Goal: Task Accomplishment & Management: Manage account settings

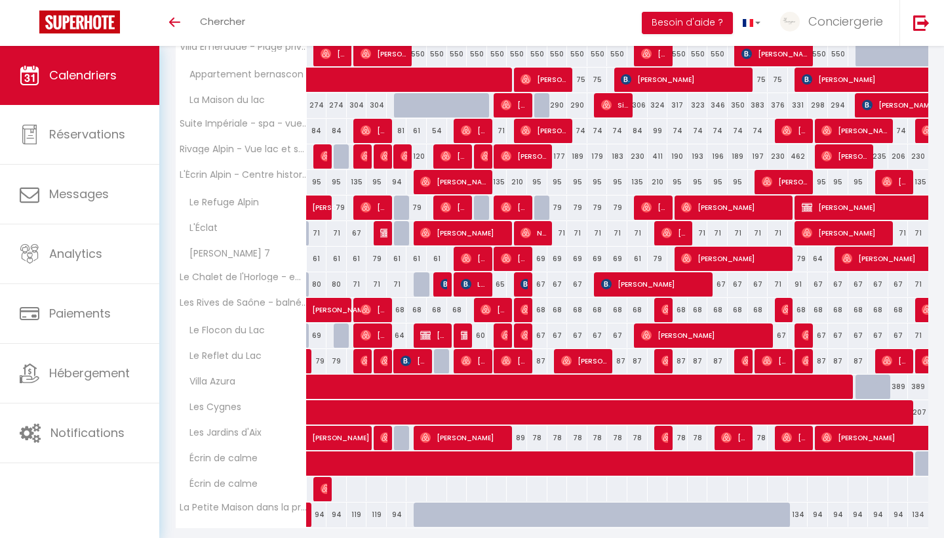
scroll to position [244, 0]
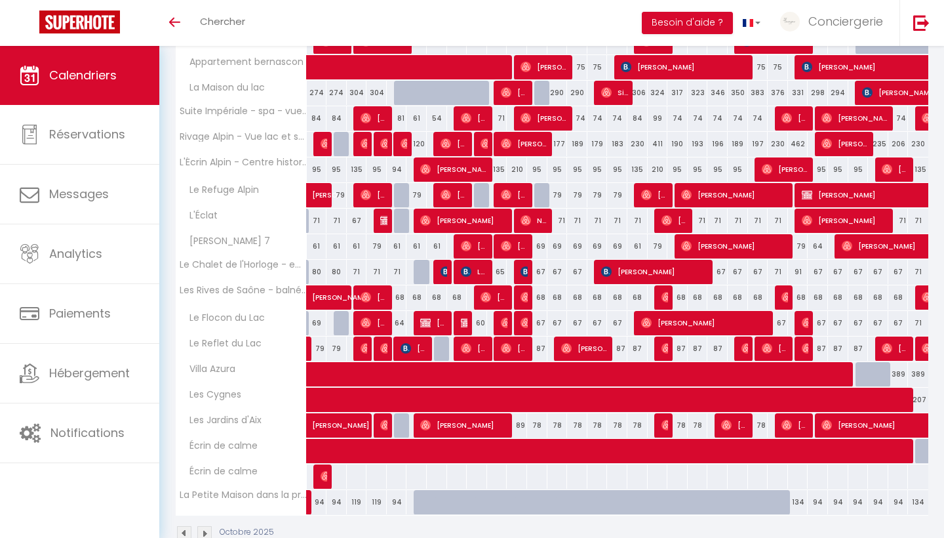
click at [345, 424] on span "[PERSON_NAME]" at bounding box center [357, 418] width 91 height 25
select select "OK"
select select "0"
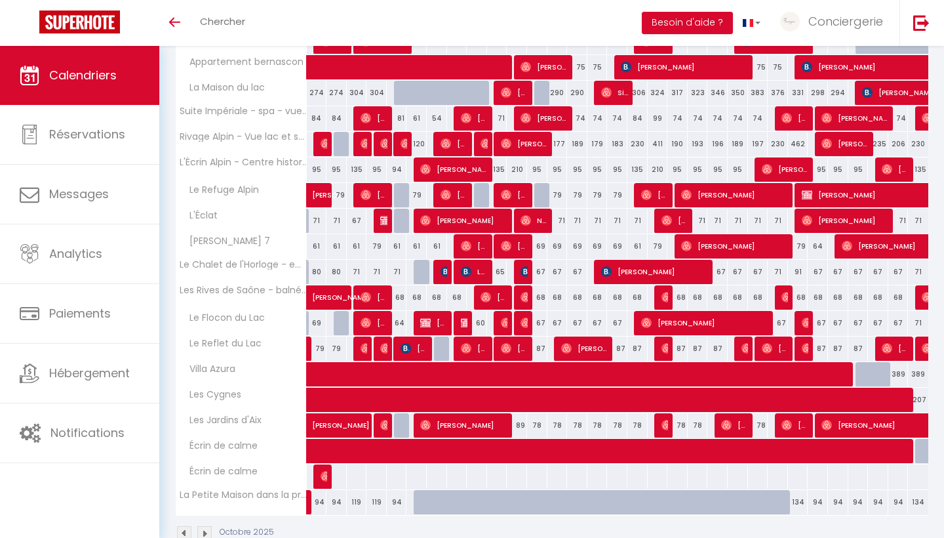
select select "1"
select select
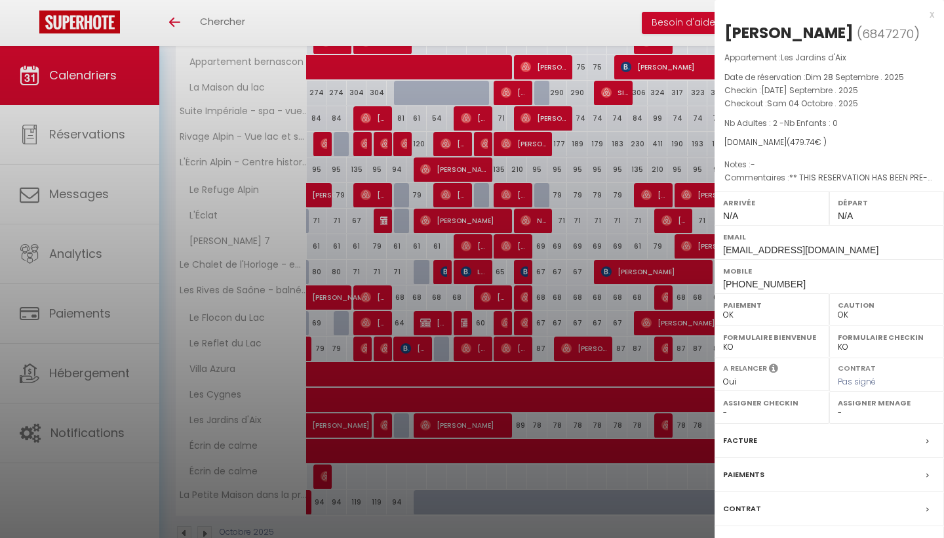
click at [568, 329] on div at bounding box center [472, 269] width 944 height 538
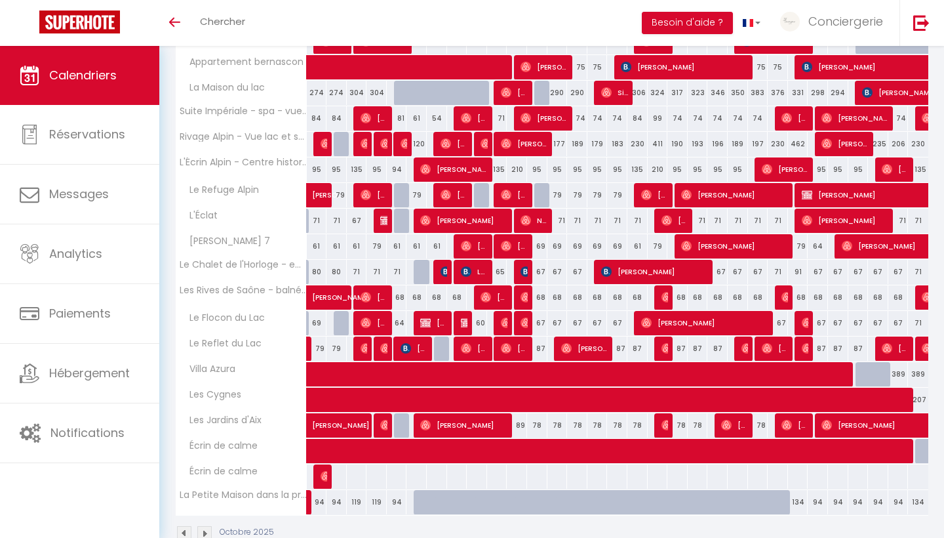
click at [844, 188] on span "[PERSON_NAME]" at bounding box center [907, 194] width 211 height 25
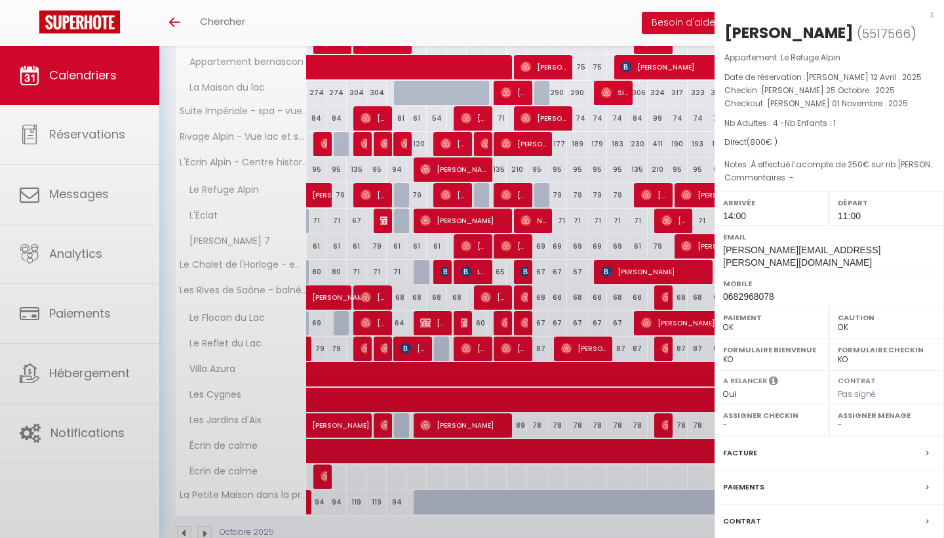
select select "KO"
select select "41417"
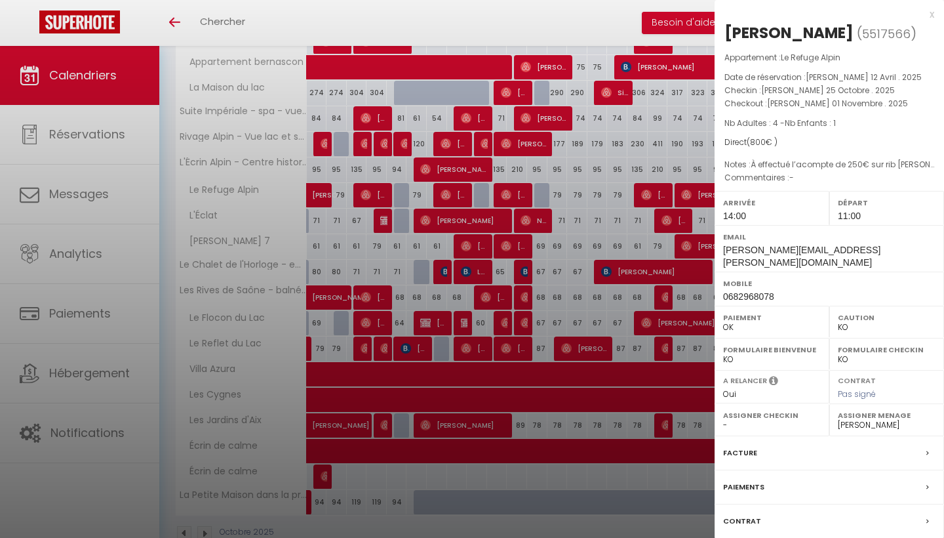
click at [482, 249] on div at bounding box center [472, 269] width 944 height 538
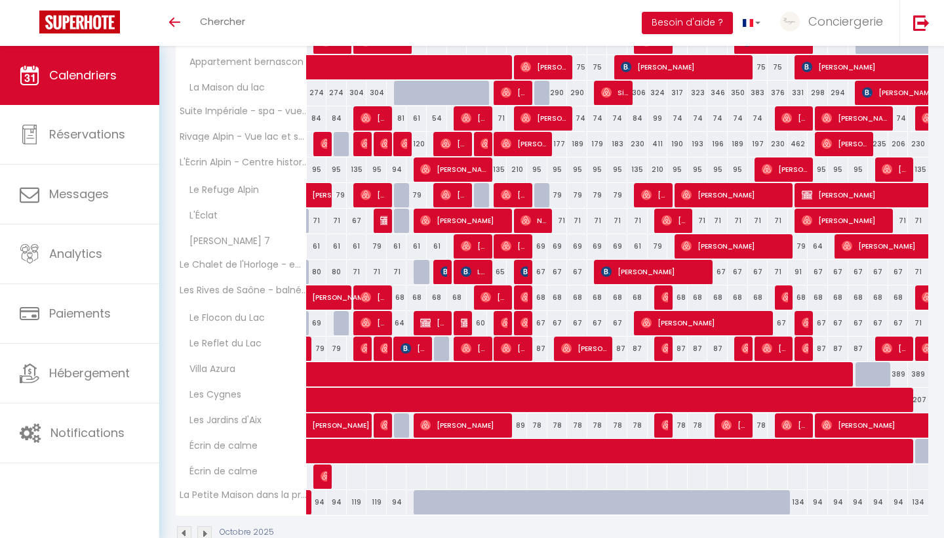
click at [374, 196] on span "[PERSON_NAME]" at bounding box center [374, 194] width 27 height 25
select select "OK"
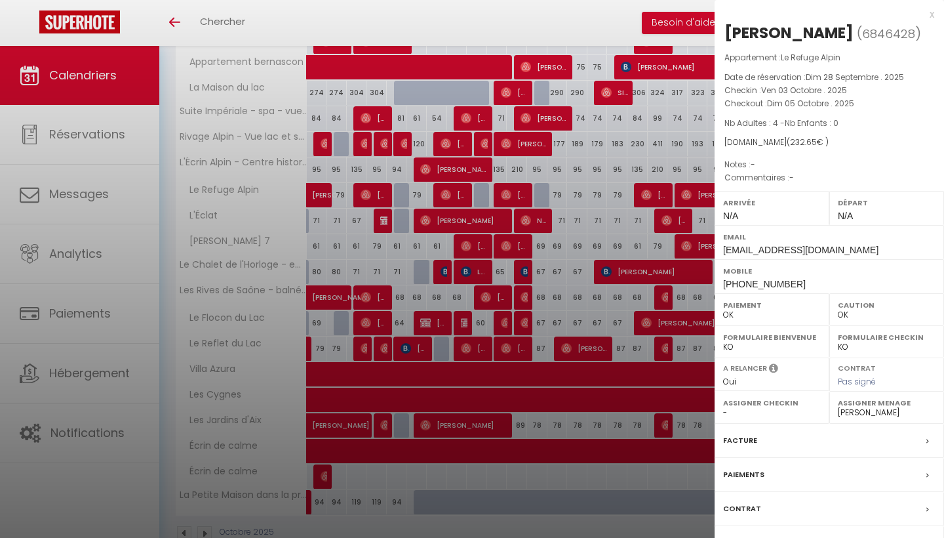
click at [548, 308] on div at bounding box center [472, 269] width 944 height 538
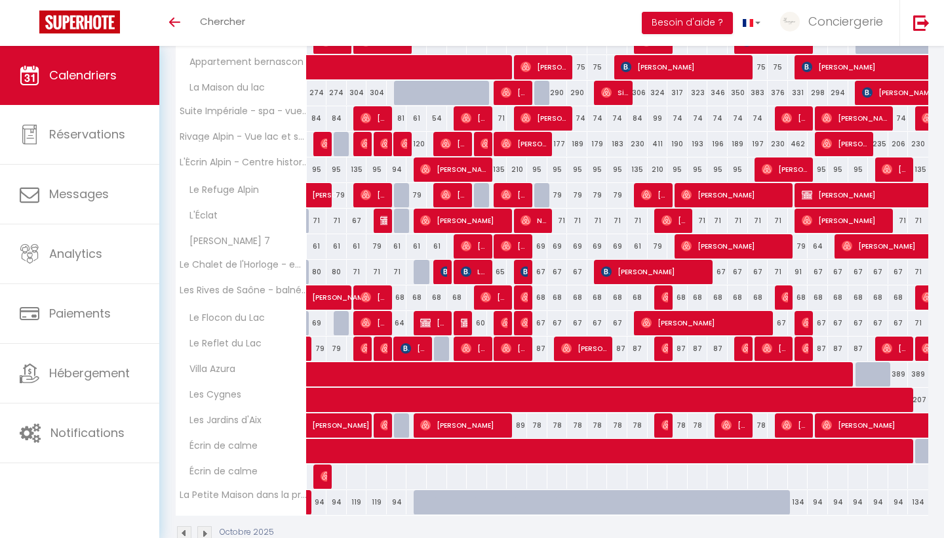
click at [458, 193] on span "[PERSON_NAME]" at bounding box center [454, 194] width 27 height 25
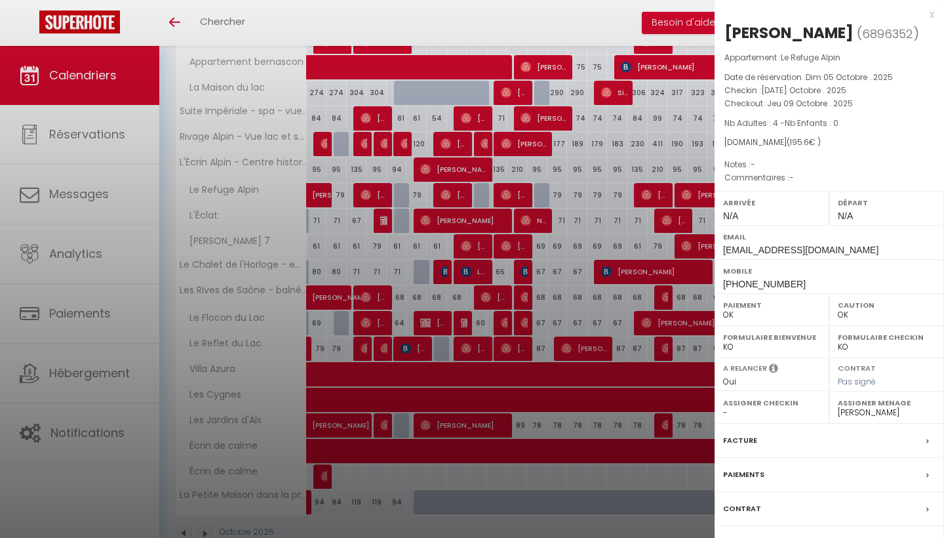
click at [576, 287] on div at bounding box center [472, 269] width 944 height 538
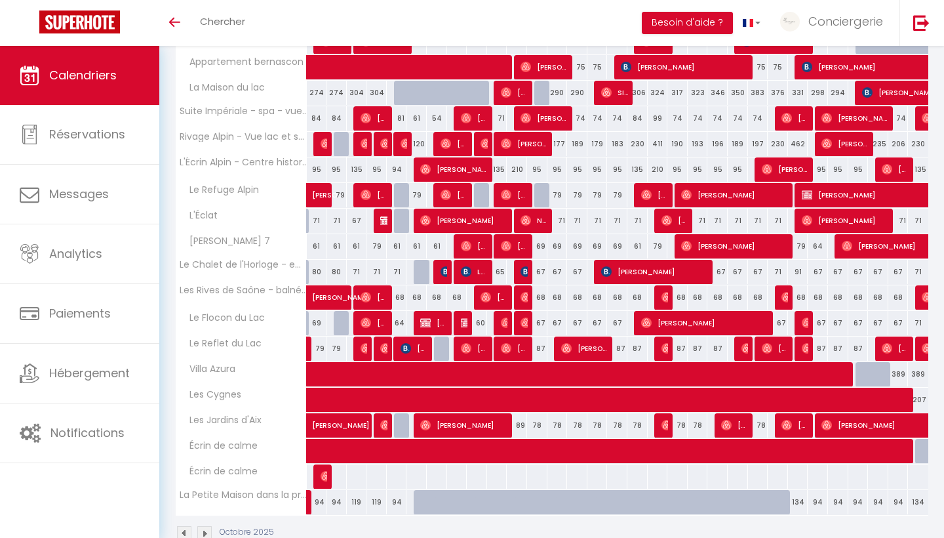
click at [516, 194] on span "[PERSON_NAME]" at bounding box center [514, 194] width 27 height 25
select select "33904"
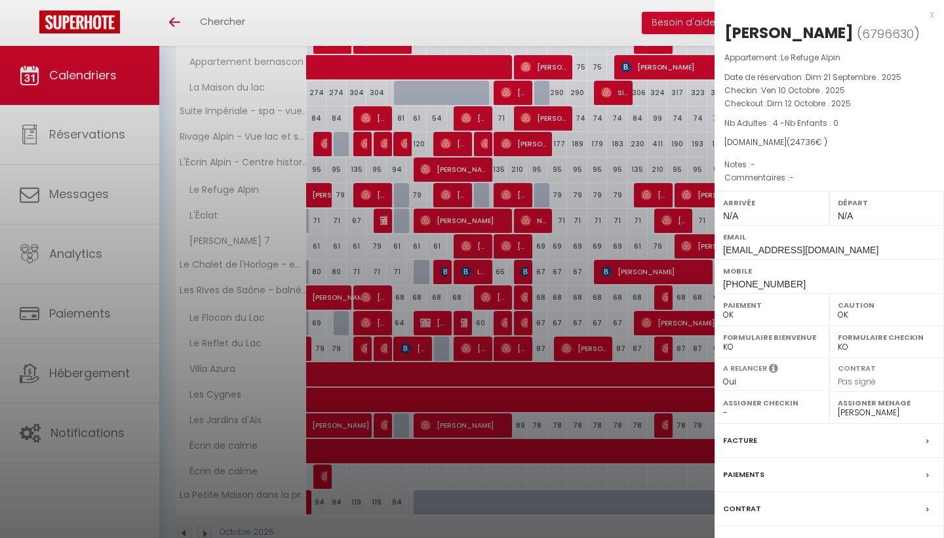
click at [572, 326] on div at bounding box center [472, 269] width 944 height 538
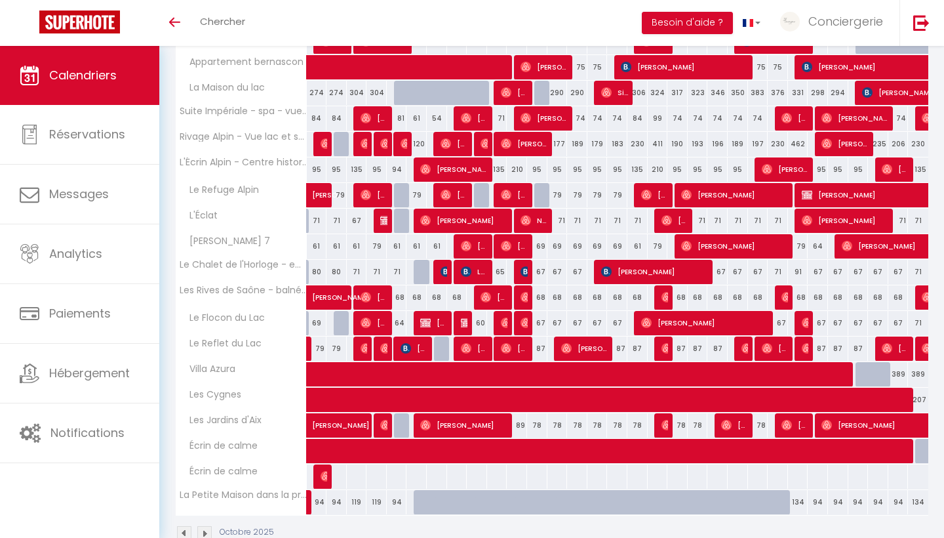
click at [653, 194] on span "[PERSON_NAME]" at bounding box center [654, 194] width 27 height 25
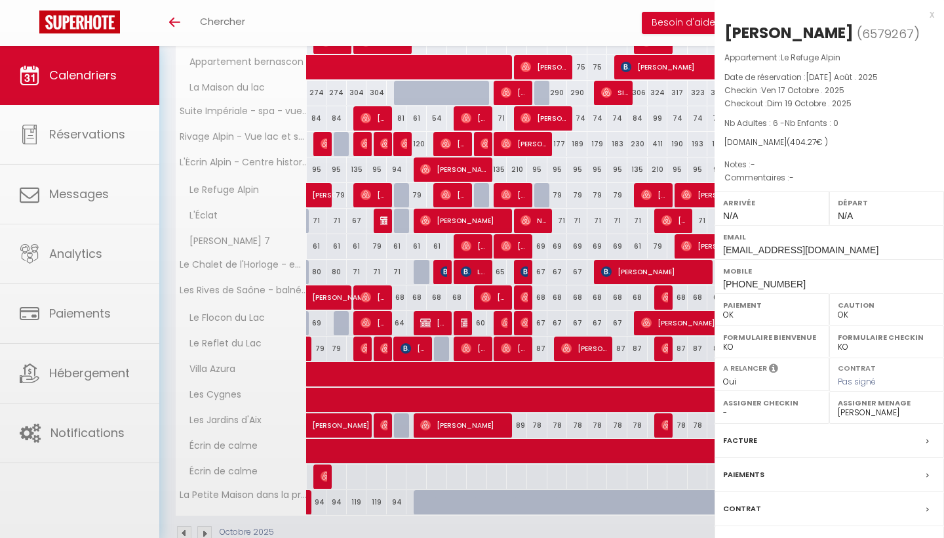
select select
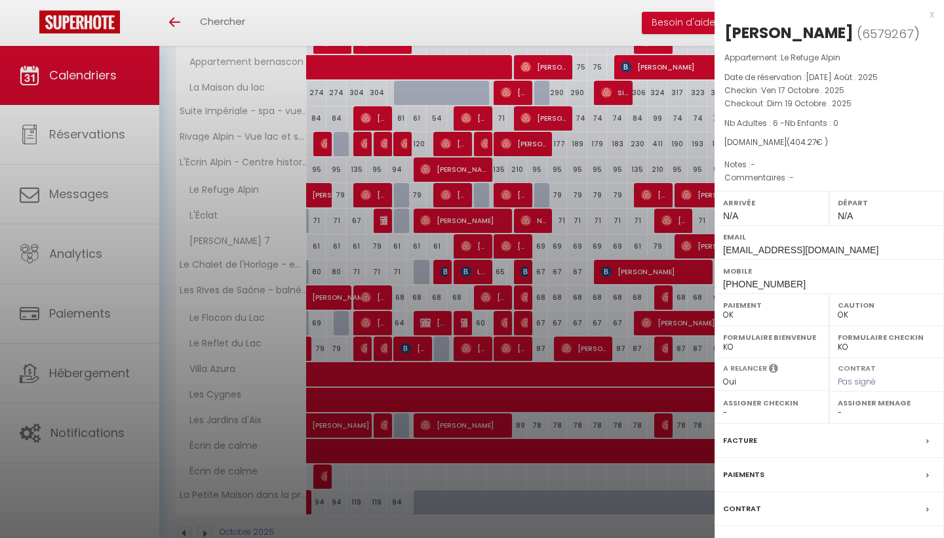
click at [597, 336] on div at bounding box center [472, 269] width 944 height 538
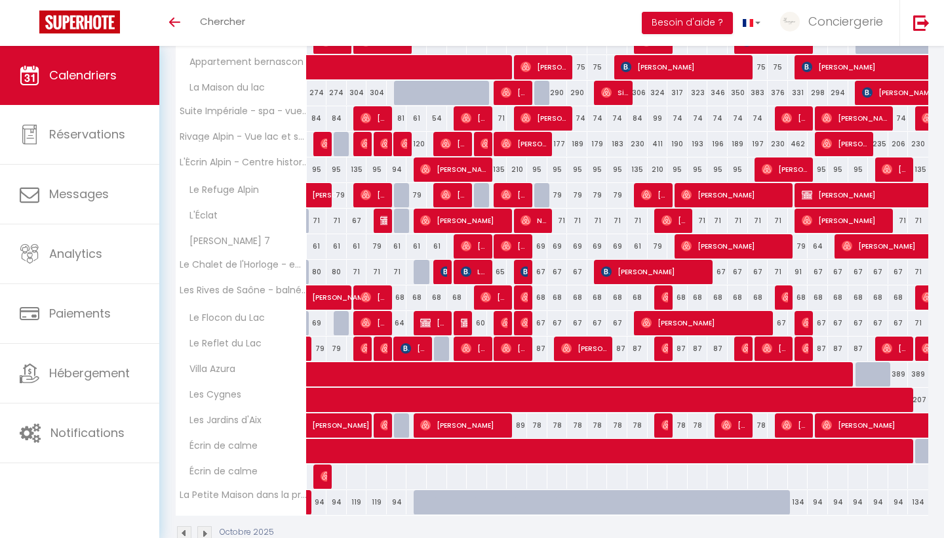
click at [851, 204] on span "[PERSON_NAME]" at bounding box center [907, 194] width 211 height 25
select select "KO"
select select "41417"
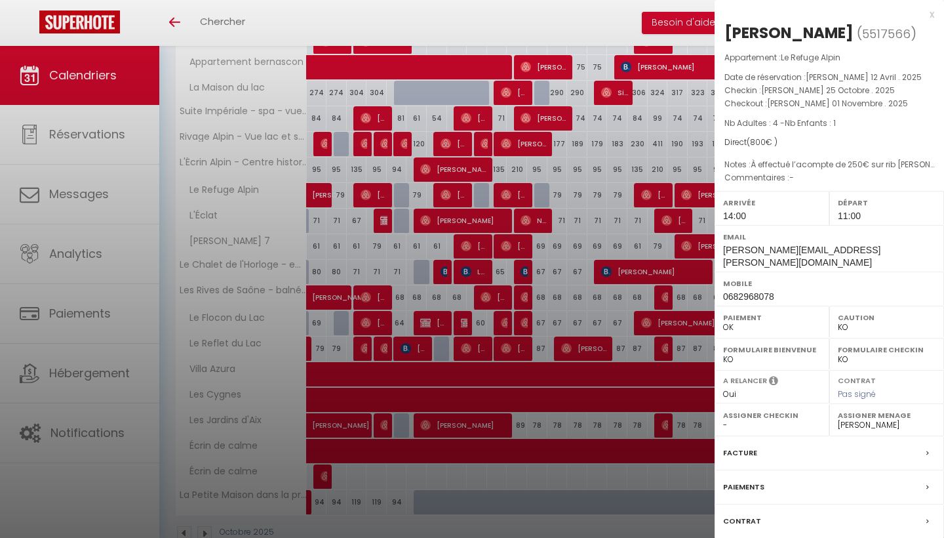
click at [939, 16] on div "x [PERSON_NAME] ( 5517566 ) Appartement : Le Refuge Alpin Date de réservation :…" at bounding box center [830, 312] width 230 height 624
click at [933, 16] on div "x" at bounding box center [825, 15] width 220 height 16
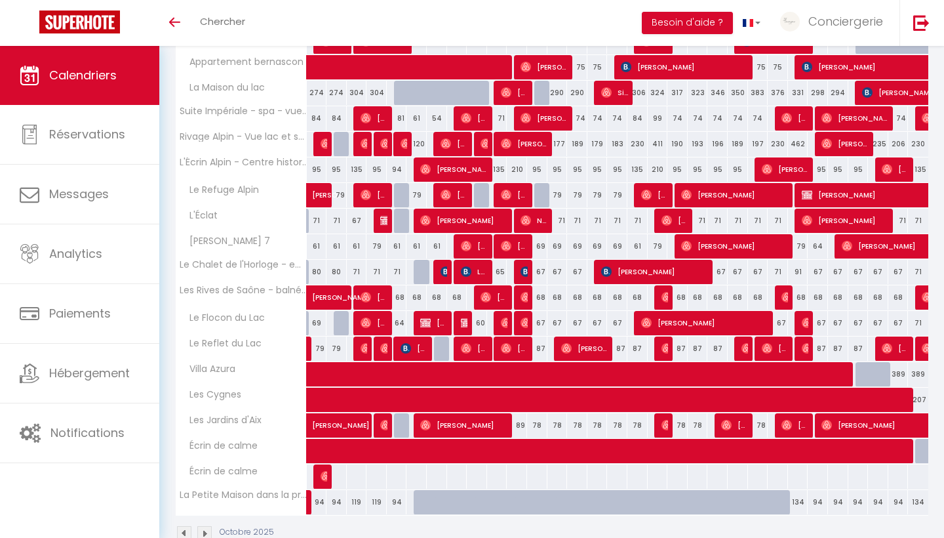
click at [841, 188] on span "[PERSON_NAME]" at bounding box center [907, 194] width 211 height 25
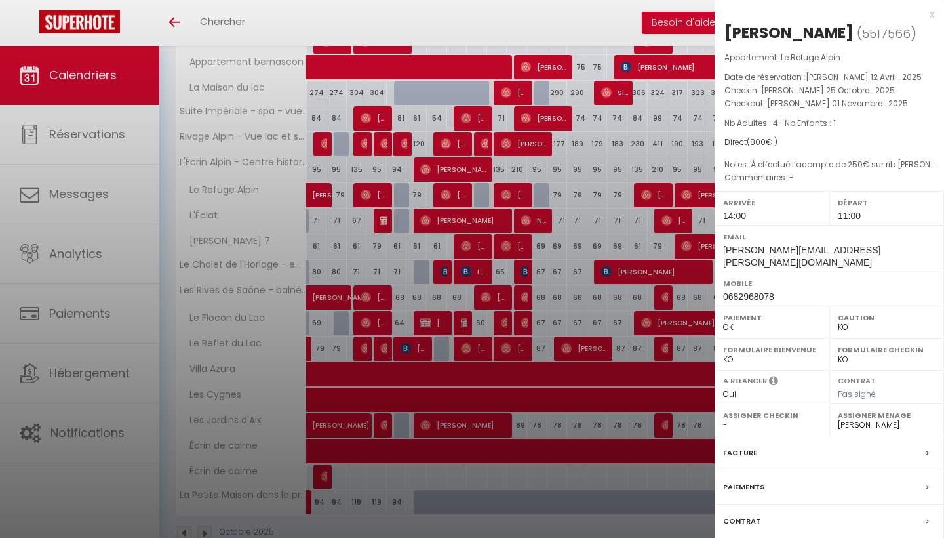
click at [595, 237] on div at bounding box center [472, 269] width 944 height 538
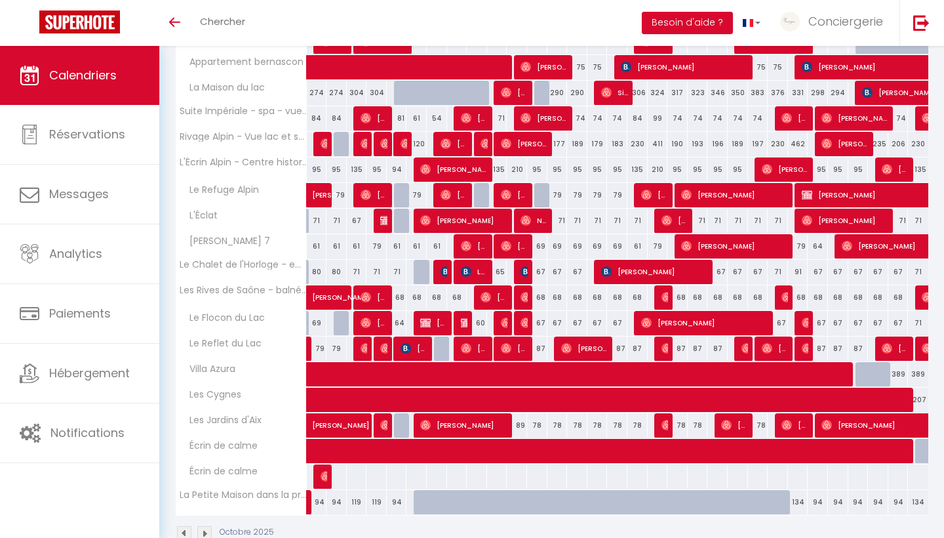
click at [737, 185] on span "[PERSON_NAME]" at bounding box center [735, 194] width 108 height 25
select select "OK"
